Goal: Find specific page/section: Find specific page/section

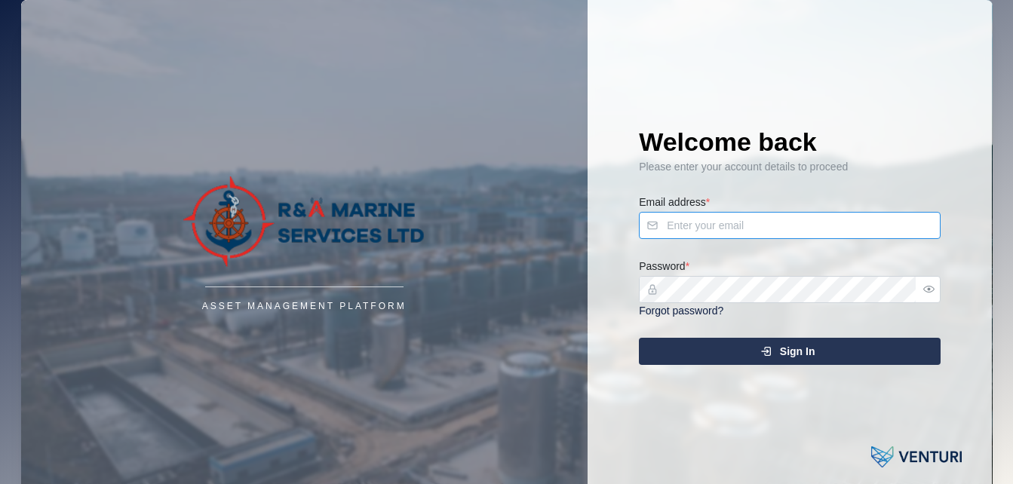
type input "[EMAIL_ADDRESS][DOMAIN_NAME]"
click at [812, 356] on span "Sign In" at bounding box center [797, 352] width 35 height 26
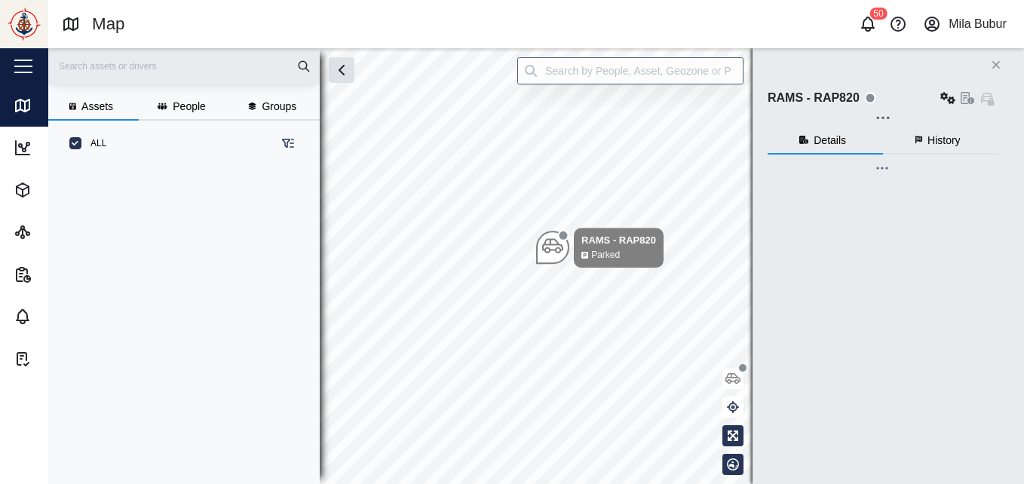
scroll to position [299, 236]
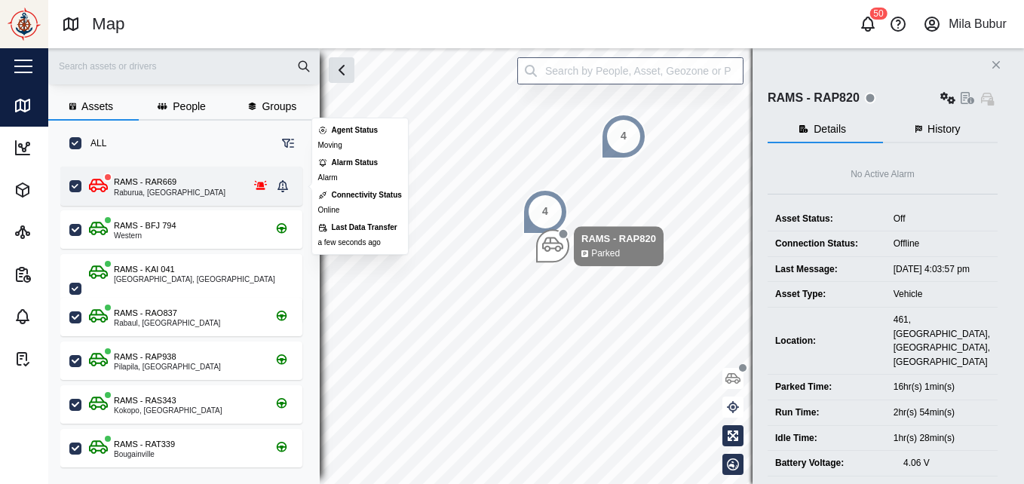
click at [244, 175] on div "RAMS - RAR669 Raburua, [GEOGRAPHIC_DATA]" at bounding box center [181, 186] width 242 height 39
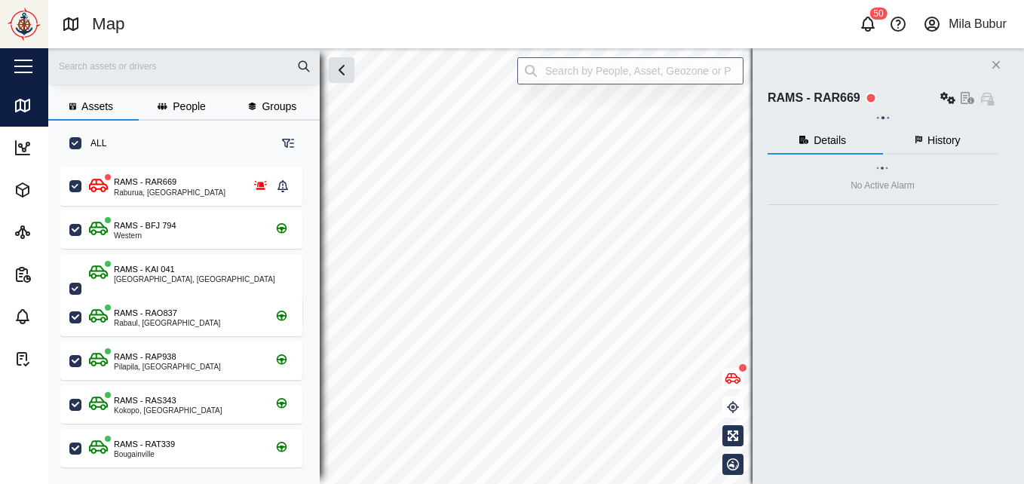
click at [877, 17] on div "50" at bounding box center [878, 14] width 17 height 12
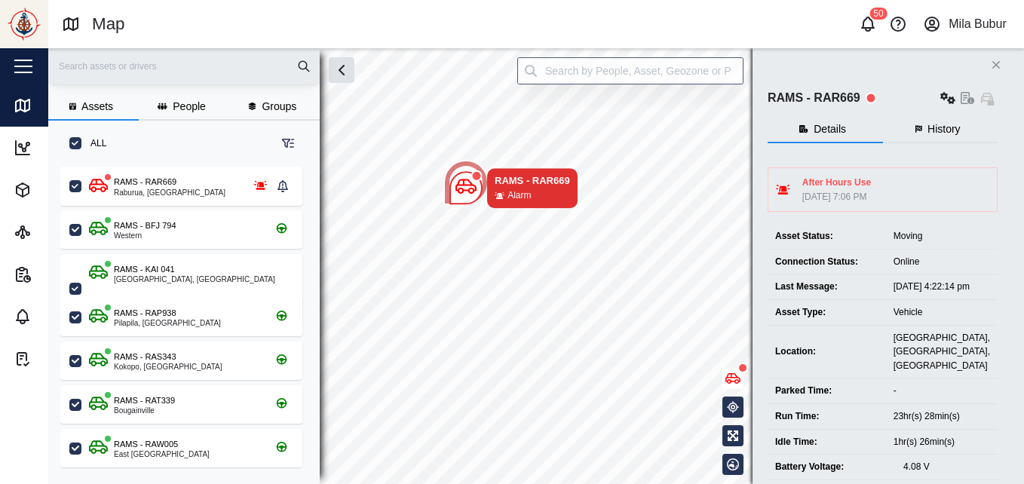
click at [990, 67] on button "Close" at bounding box center [996, 64] width 21 height 21
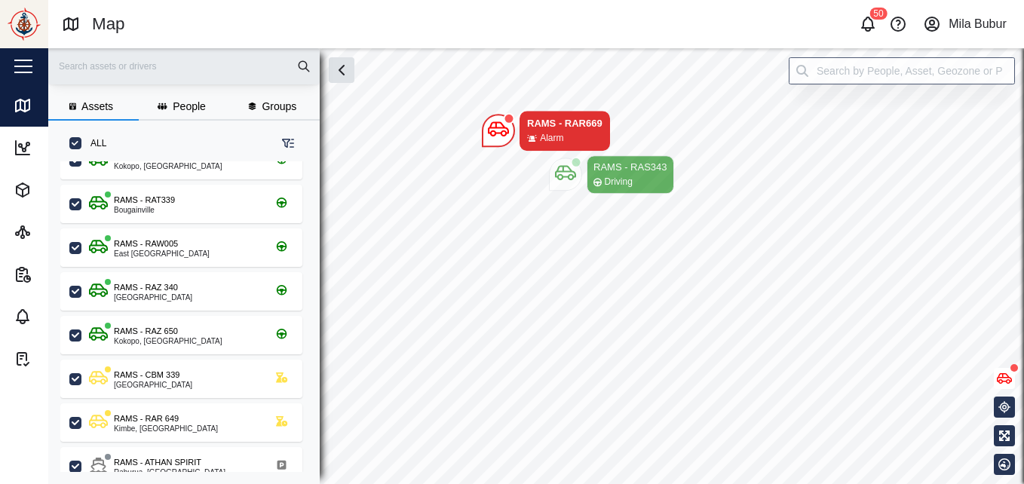
scroll to position [201, 0]
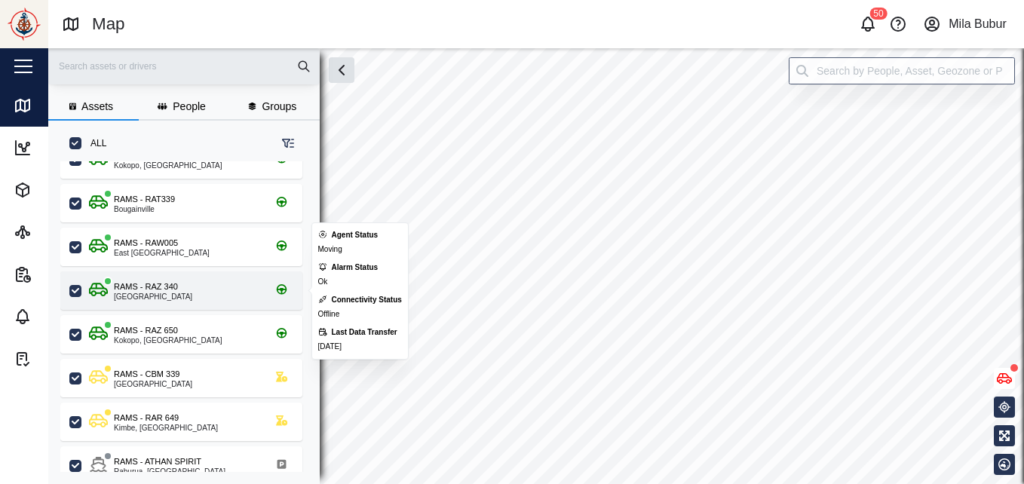
click at [271, 296] on div "grid" at bounding box center [282, 290] width 24 height 19
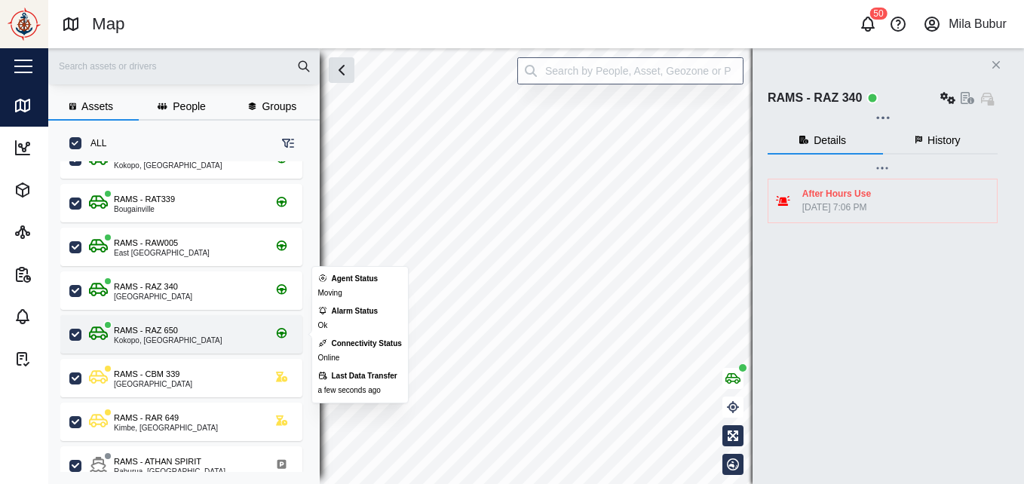
click at [239, 330] on div "RAMS - RAZ 650 Kokopo, [GEOGRAPHIC_DATA]" at bounding box center [191, 334] width 204 height 20
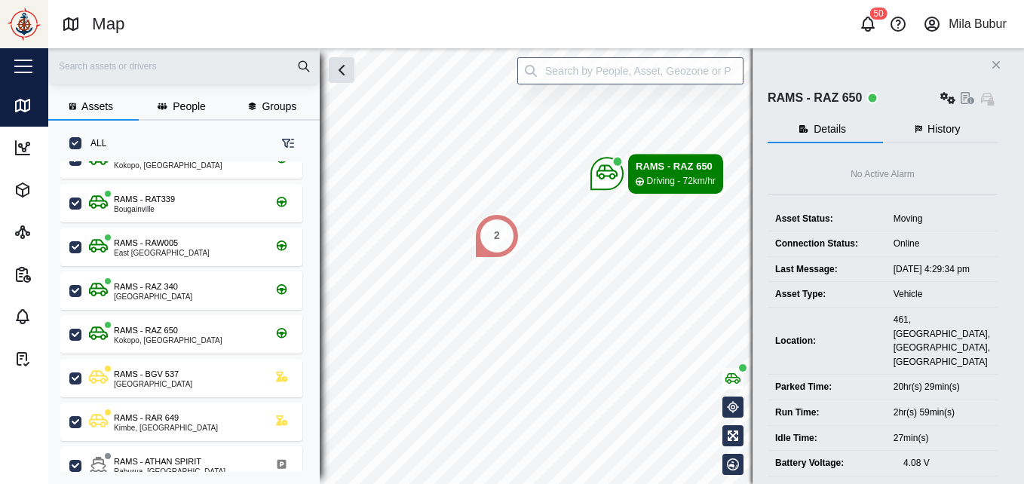
click at [501, 247] on div "2" at bounding box center [497, 235] width 45 height 45
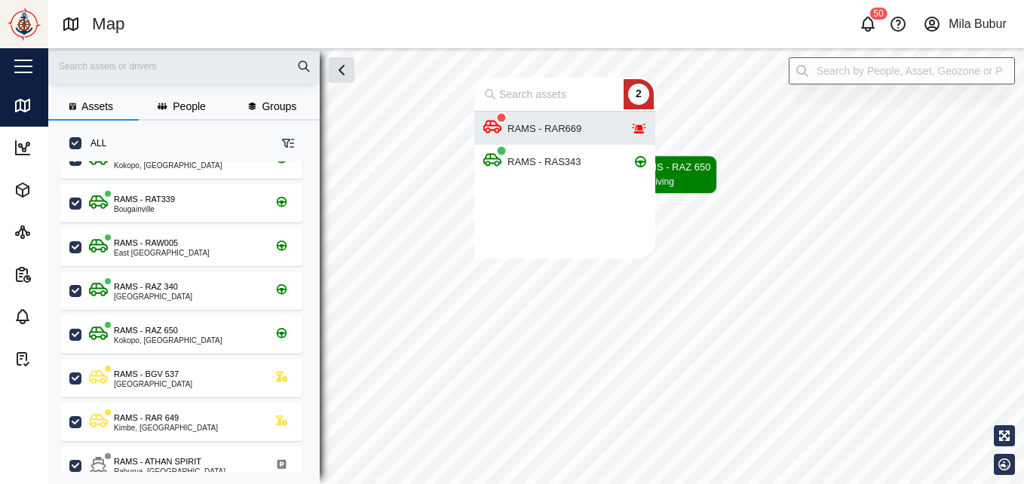
scroll to position [136, 170]
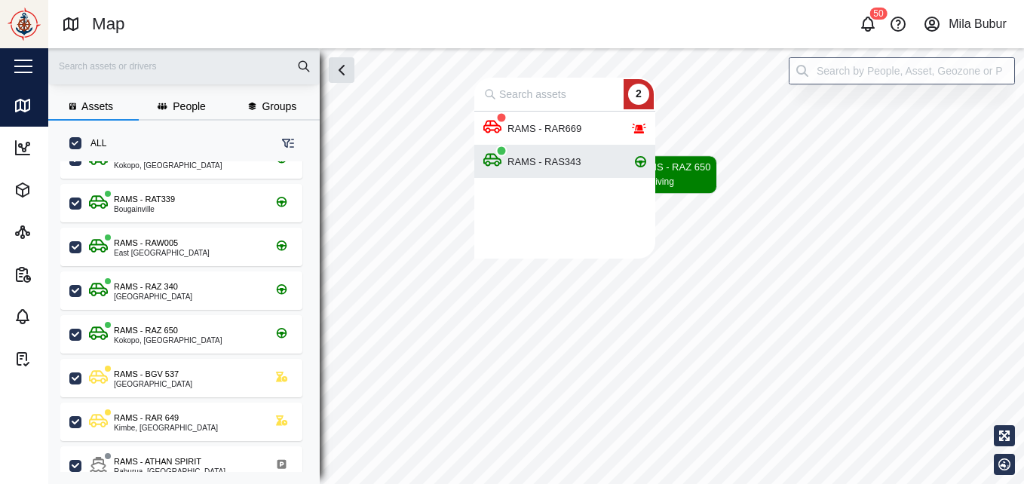
click at [522, 158] on div "RAMS - RAS343" at bounding box center [545, 161] width 86 height 15
